Goal: Task Accomplishment & Management: Complete application form

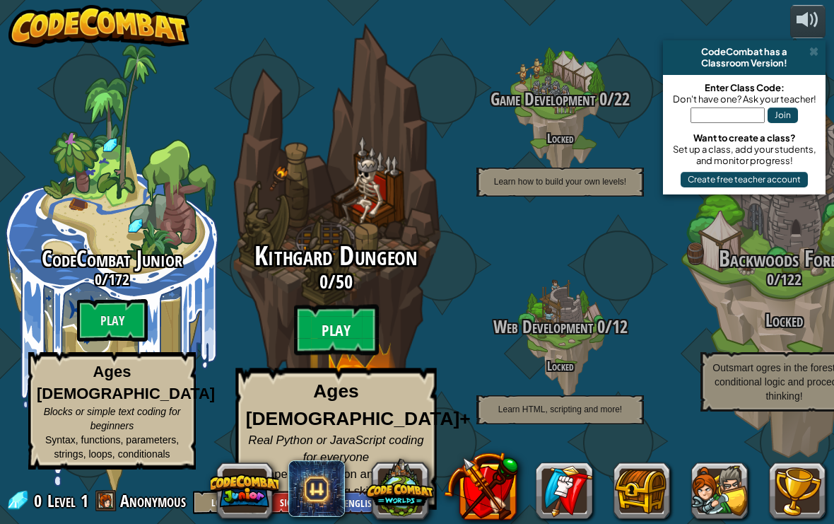
click at [354, 312] on btn "Play" at bounding box center [336, 330] width 85 height 51
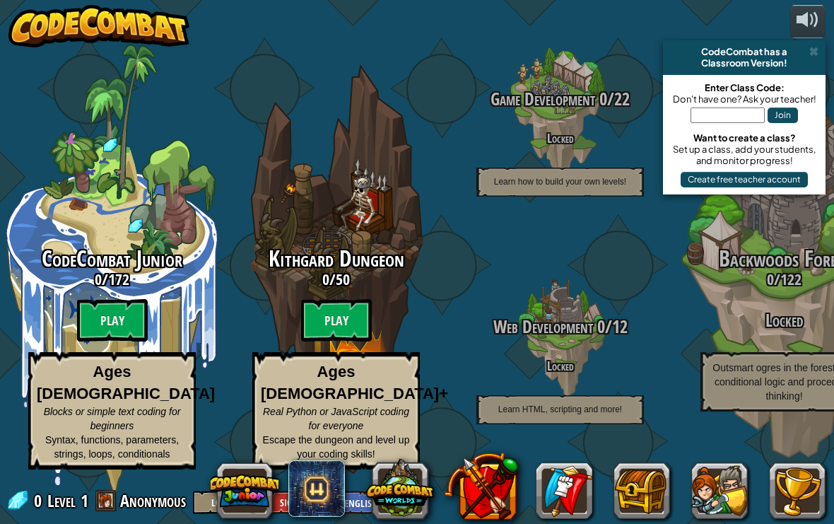
click at [779, 59] on div "Classroom Version!" at bounding box center [744, 62] width 151 height 11
click at [278, 510] on button at bounding box center [245, 491] width 68 height 68
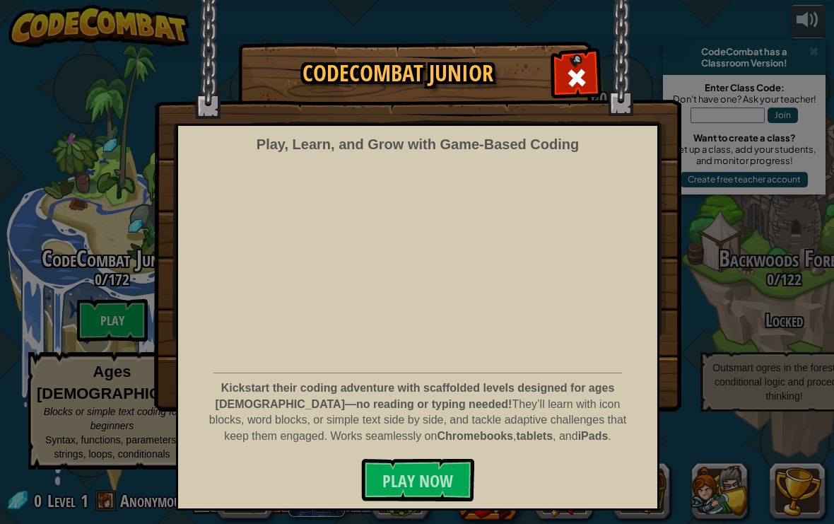
click at [578, 49] on img at bounding box center [417, 205] width 527 height 411
click at [592, 78] on div at bounding box center [576, 76] width 45 height 45
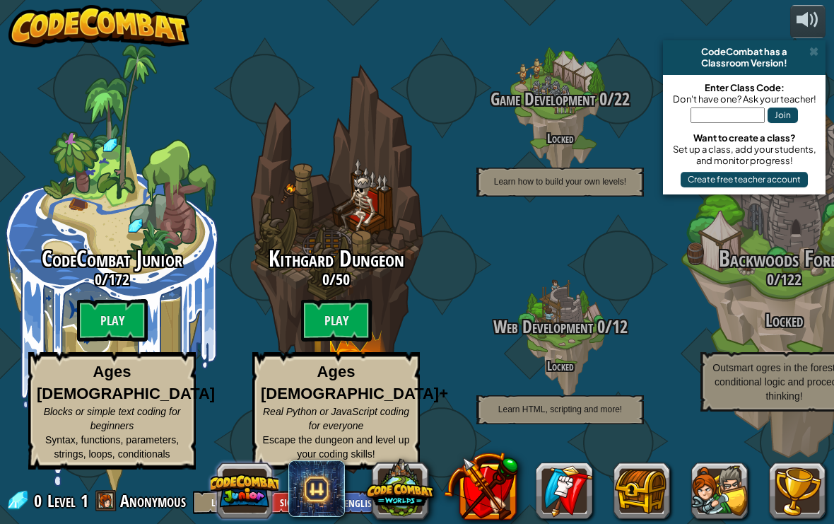
click at [278, 498] on button at bounding box center [245, 491] width 68 height 68
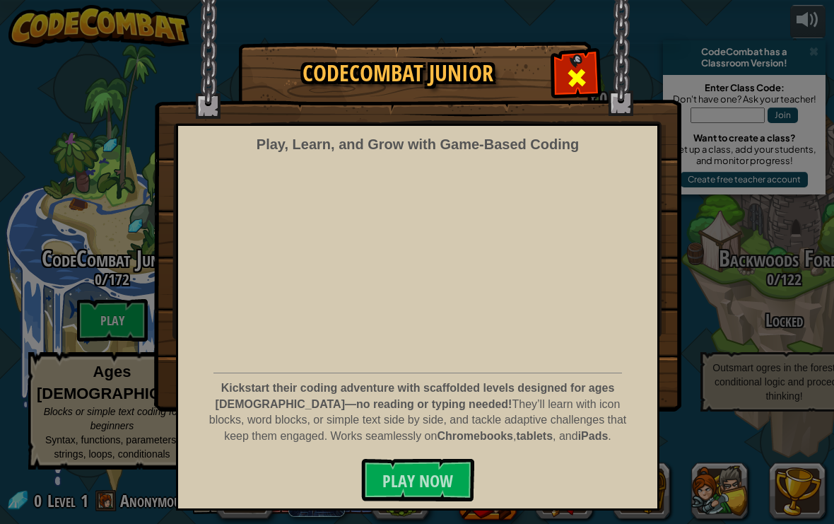
click at [593, 64] on div at bounding box center [576, 76] width 45 height 45
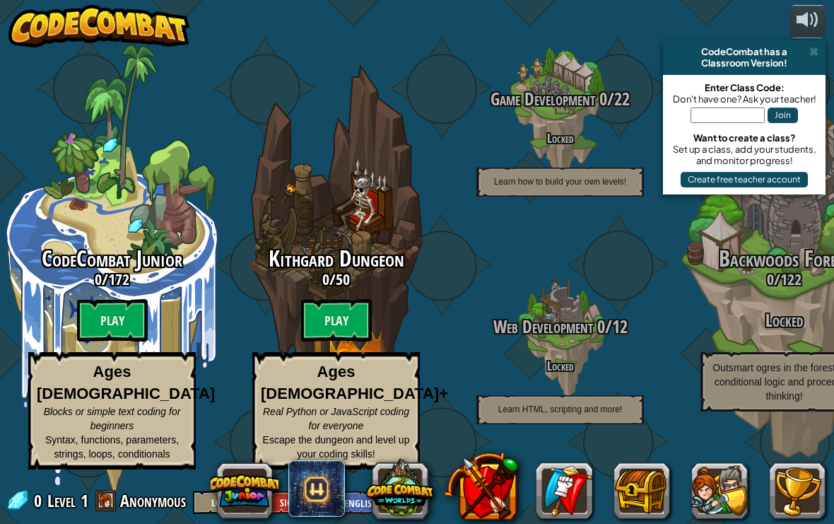
click at [757, 117] on input "text" at bounding box center [728, 115] width 74 height 16
type input "BurnCoolArt"
click at [785, 121] on button "Join" at bounding box center [783, 115] width 30 height 16
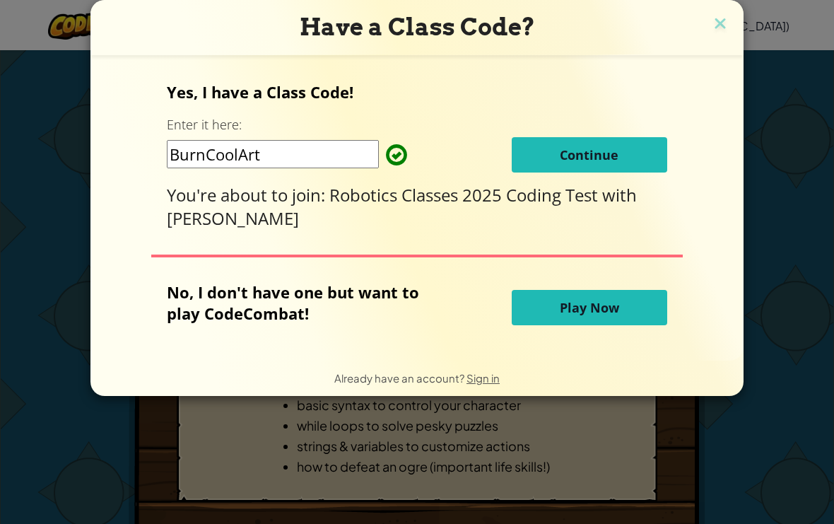
click at [636, 143] on button "Continue" at bounding box center [590, 154] width 156 height 35
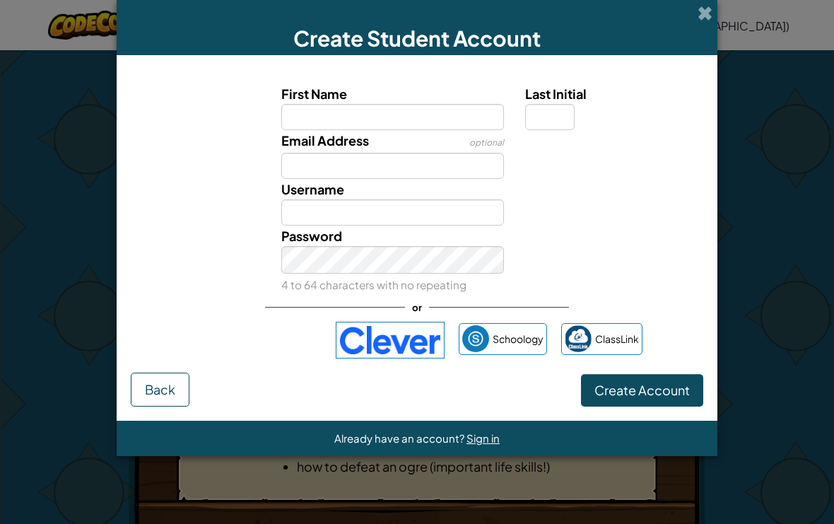
click at [452, 127] on input "First Name" at bounding box center [392, 117] width 223 height 26
type input "[PERSON_NAME]"
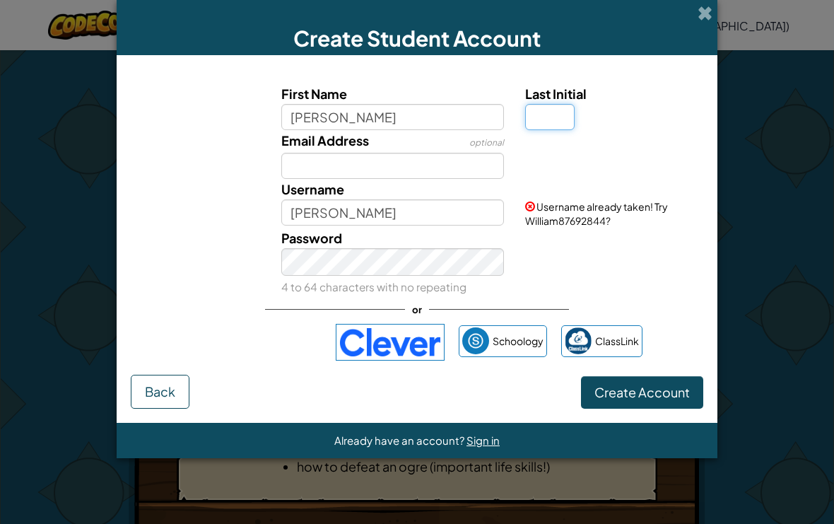
type input "Chimene"
type input "WilliamChimene"
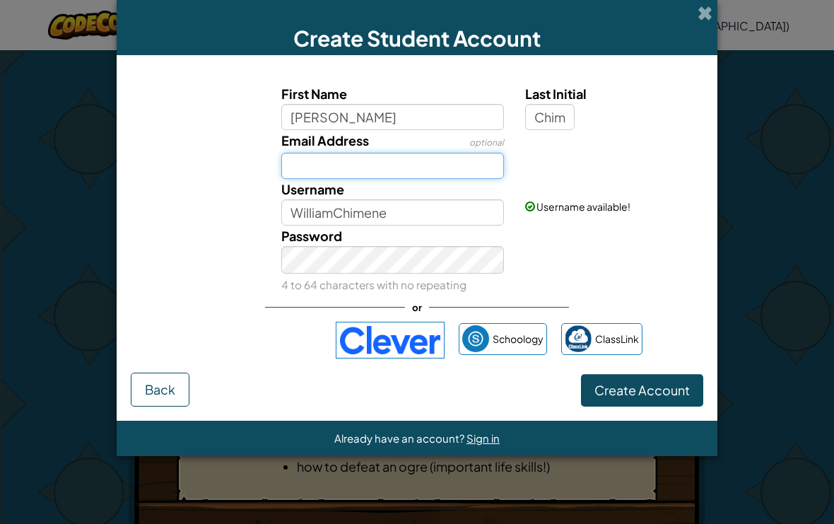
type input "[EMAIL_ADDRESS][DOMAIN_NAME]"
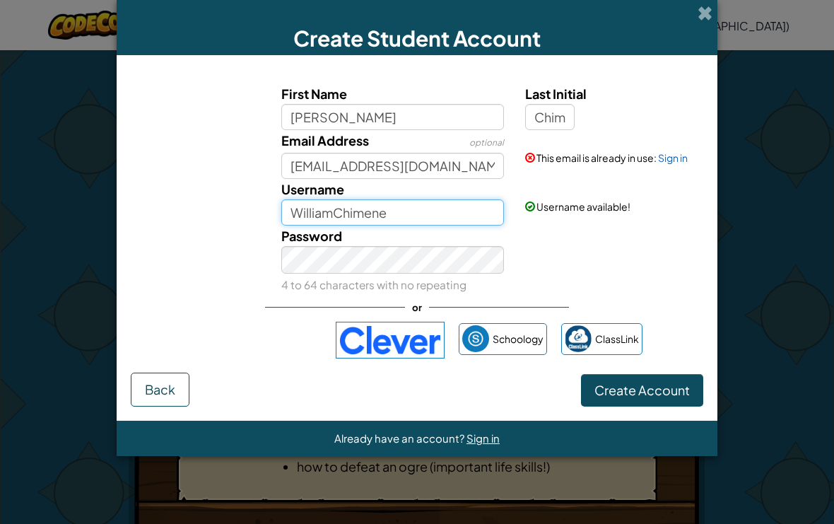
click at [462, 205] on input "WilliamChimene" at bounding box center [392, 212] width 223 height 26
click at [469, 205] on input "WilliamChimene" at bounding box center [392, 212] width 223 height 26
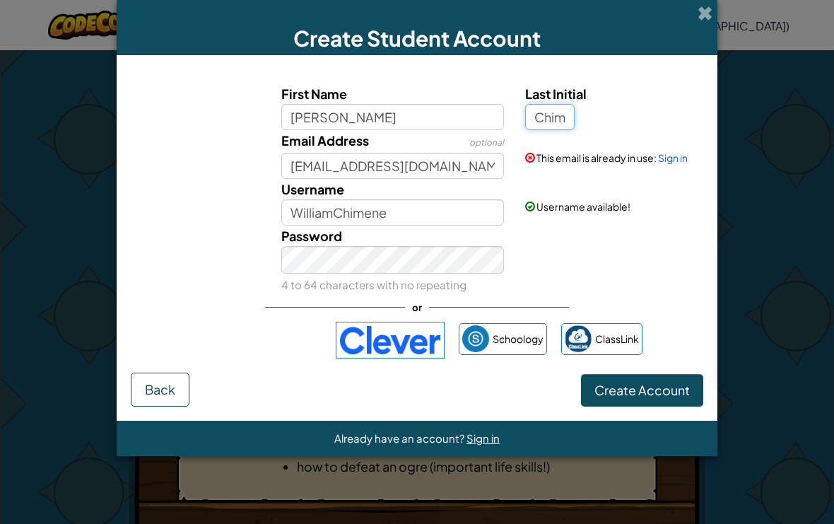
click at [569, 124] on input "Chimene" at bounding box center [549, 117] width 49 height 26
click at [642, 397] on button "Create Account" at bounding box center [642, 390] width 122 height 33
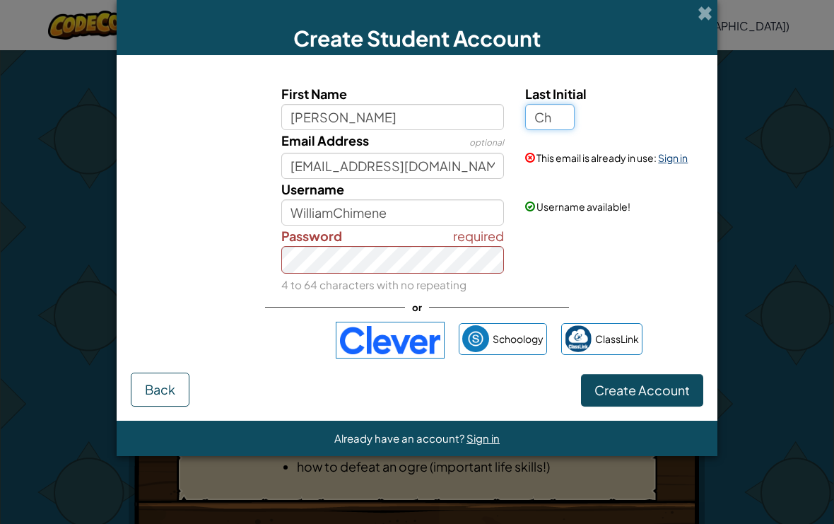
type input "Ch"
type input "WilliamCh"
click at [677, 159] on link "Sign in" at bounding box center [673, 157] width 30 height 13
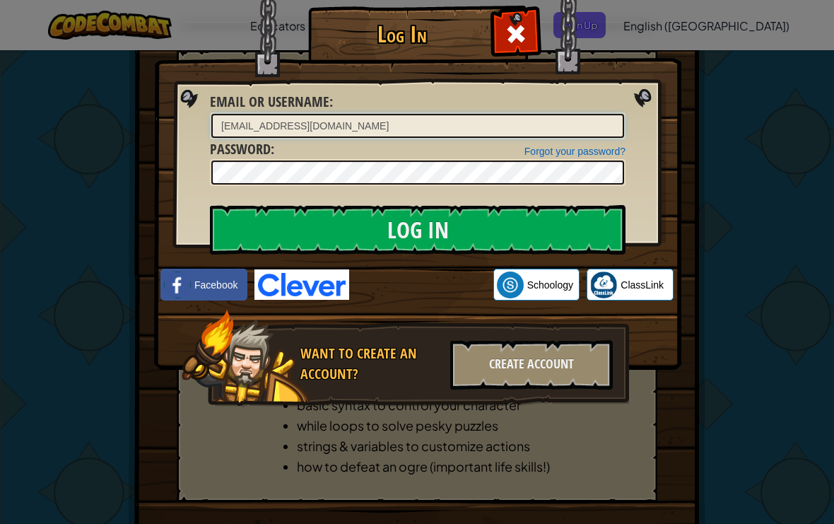
type input "WilliamC88"
click at [418, 230] on input "Log In" at bounding box center [418, 229] width 416 height 49
click at [537, 230] on input "Log In" at bounding box center [418, 229] width 416 height 49
click at [585, 229] on input "Log In" at bounding box center [418, 229] width 416 height 49
click at [595, 217] on input "Log In" at bounding box center [418, 229] width 416 height 49
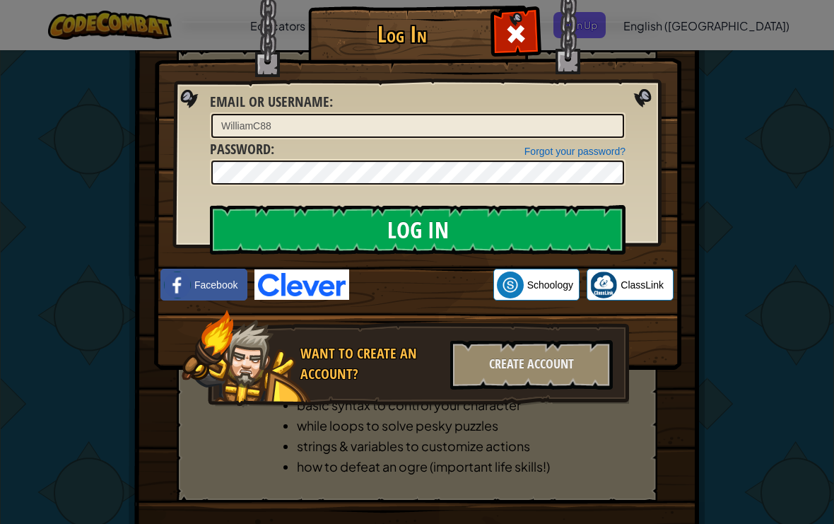
click at [593, 224] on input "Log In" at bounding box center [418, 229] width 416 height 49
